Goal: Find specific page/section

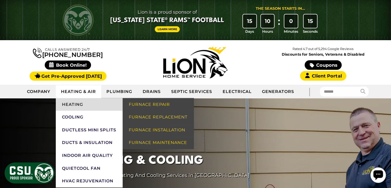
click at [72, 104] on link "Heating" at bounding box center [89, 104] width 67 height 13
